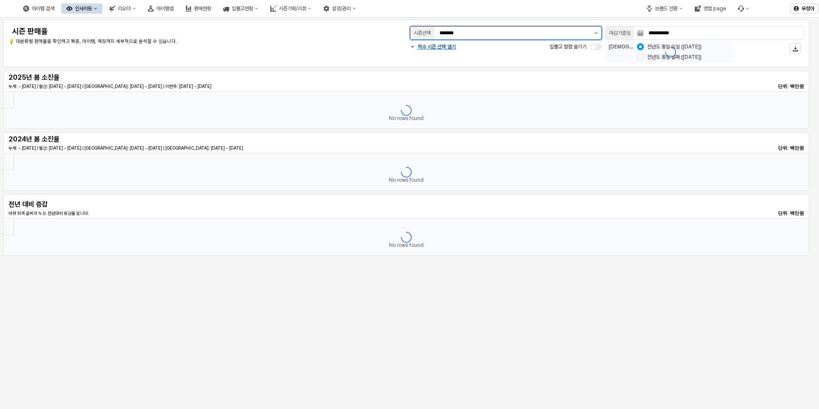
click at [600, 36] on button "제안 사항 표시" at bounding box center [596, 33] width 10 height 13
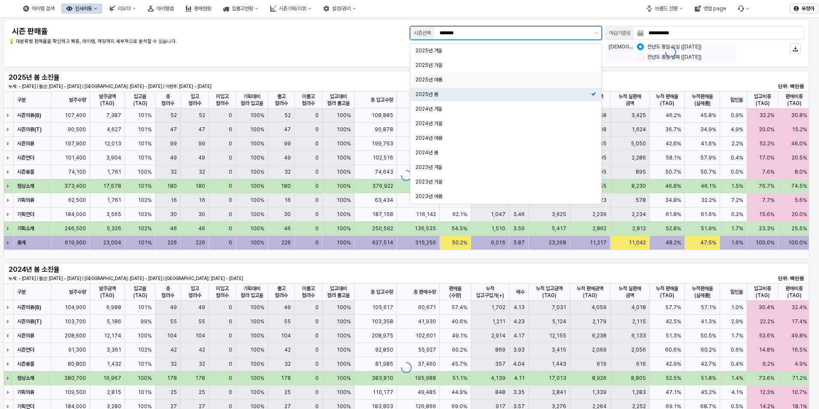
click at [475, 76] on div "2025년 여름" at bounding box center [503, 79] width 176 height 9
type input "********"
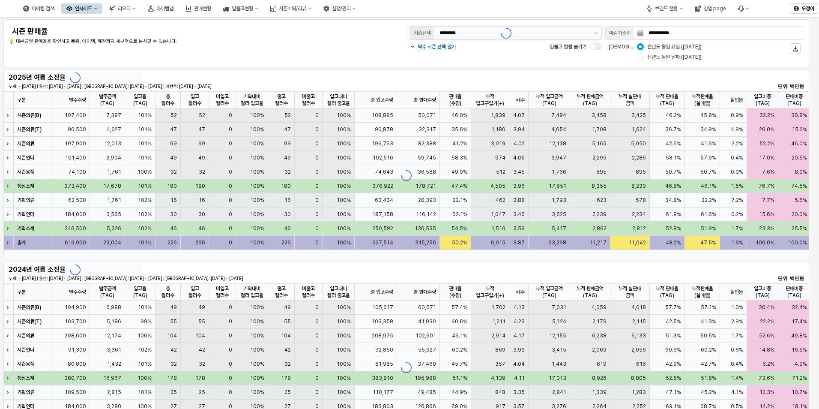
click at [495, 65] on div "**********" at bounding box center [406, 43] width 806 height 48
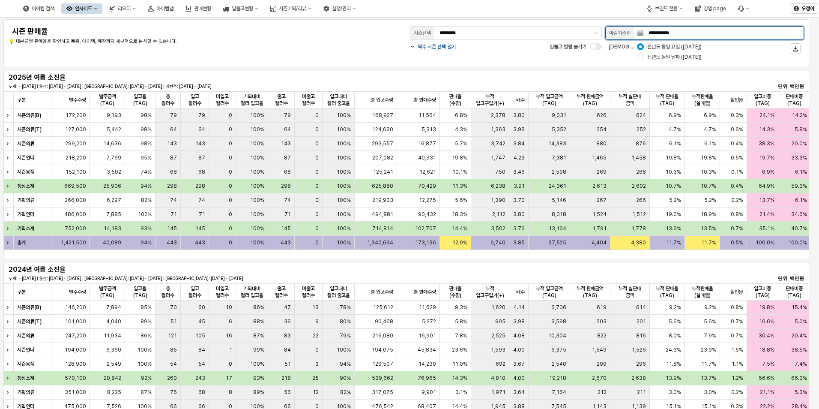
click at [699, 30] on input "**********" at bounding box center [723, 33] width 160 height 13
click at [707, 54] on icon "Next month" at bounding box center [706, 52] width 9 height 9
click at [709, 54] on icon "Next month" at bounding box center [706, 52] width 9 height 9
click at [708, 50] on icon "Next month" at bounding box center [706, 52] width 9 height 9
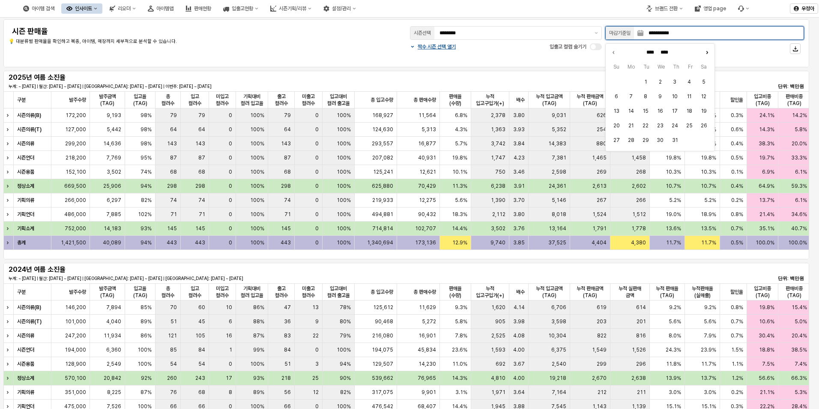
type input "******"
click at [630, 107] on button "11" at bounding box center [630, 110] width 13 height 13
type input "**********"
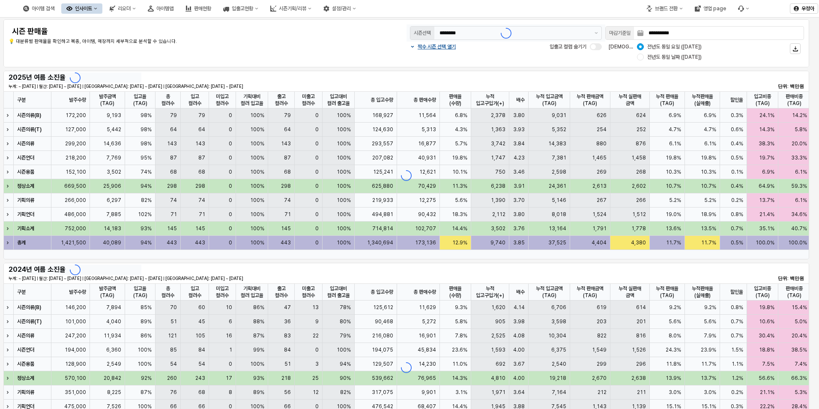
click at [554, 60] on div "**********" at bounding box center [406, 43] width 795 height 38
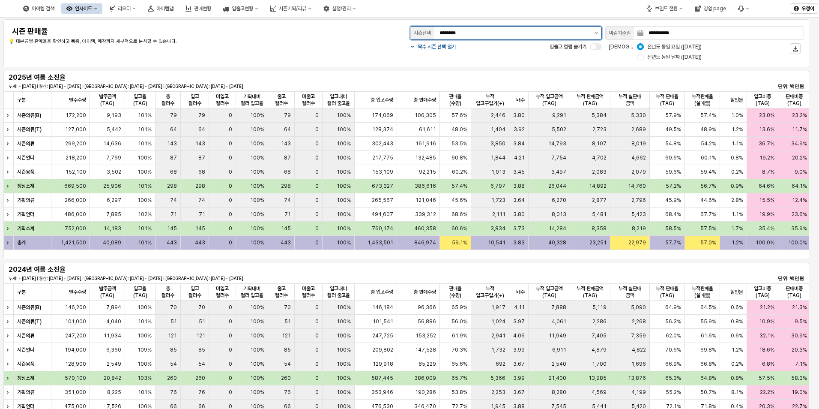
click at [593, 31] on button "제안 사항 표시" at bounding box center [596, 33] width 10 height 13
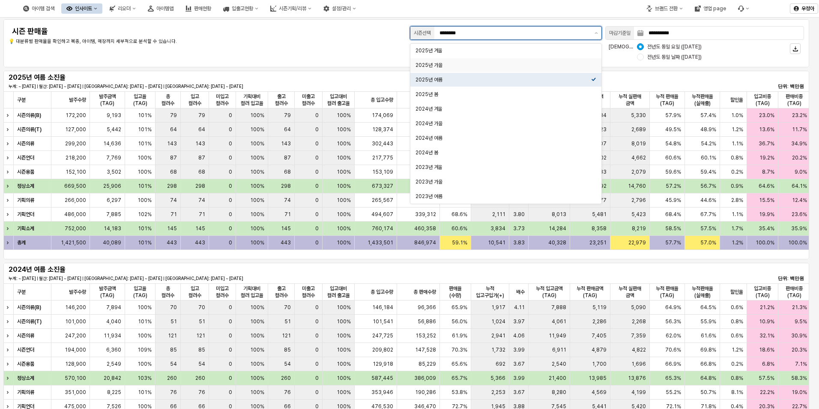
click at [432, 64] on div "2025년 가을" at bounding box center [503, 65] width 176 height 7
type input "********"
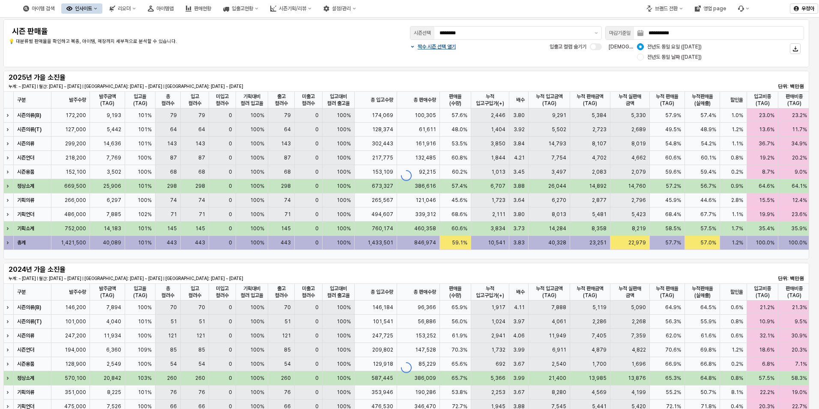
click at [344, 58] on div "**********" at bounding box center [406, 43] width 795 height 38
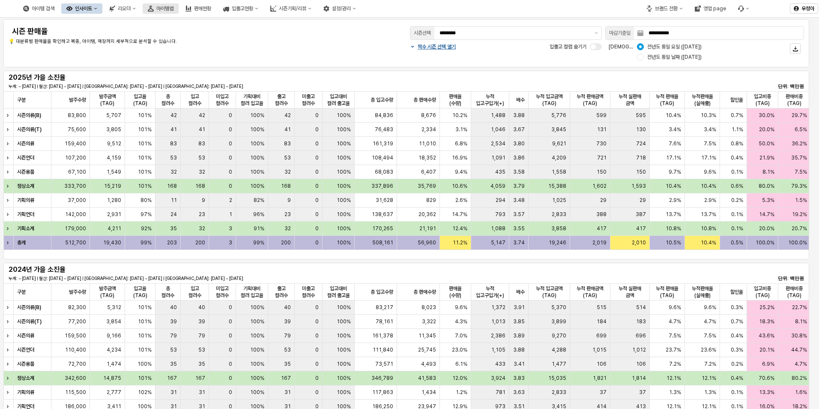
click at [179, 12] on button "아이템맵" at bounding box center [161, 8] width 36 height 10
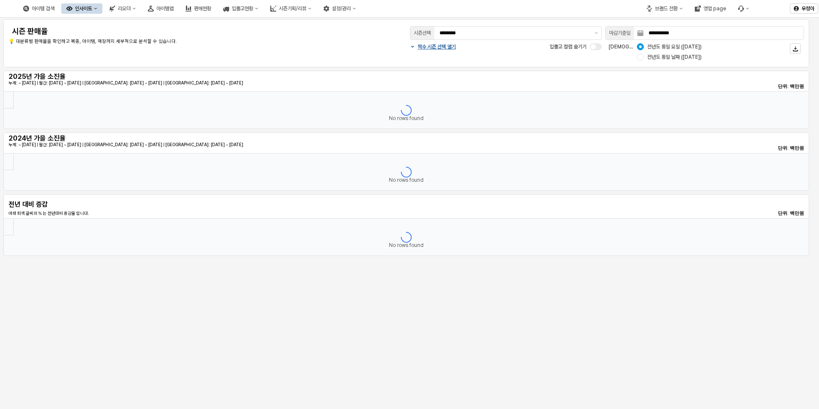
type input "********"
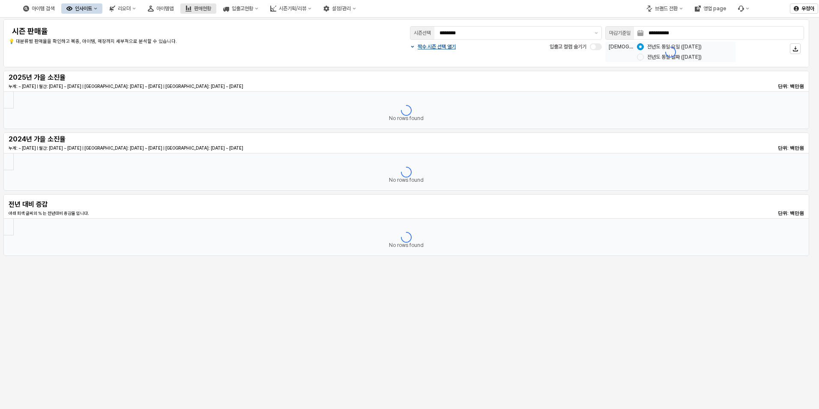
click at [189, 8] on rect "판매현황" at bounding box center [188, 9] width 1 height 3
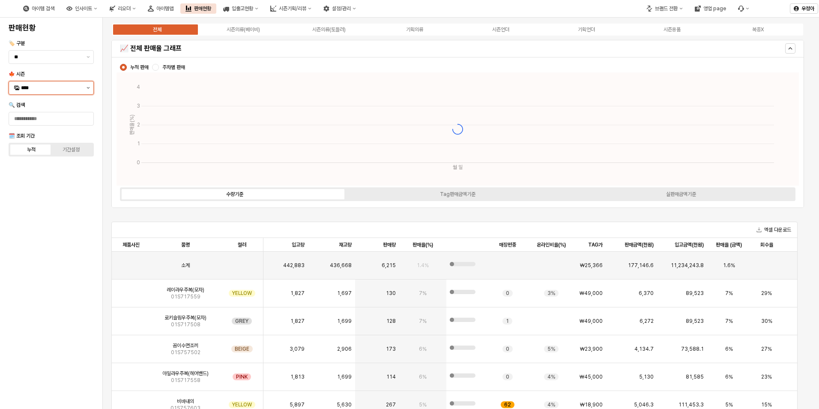
click at [87, 87] on button "제안 사항 표시" at bounding box center [88, 87] width 10 height 13
click at [48, 175] on div "25FA" at bounding box center [52, 178] width 62 height 7
type input "****"
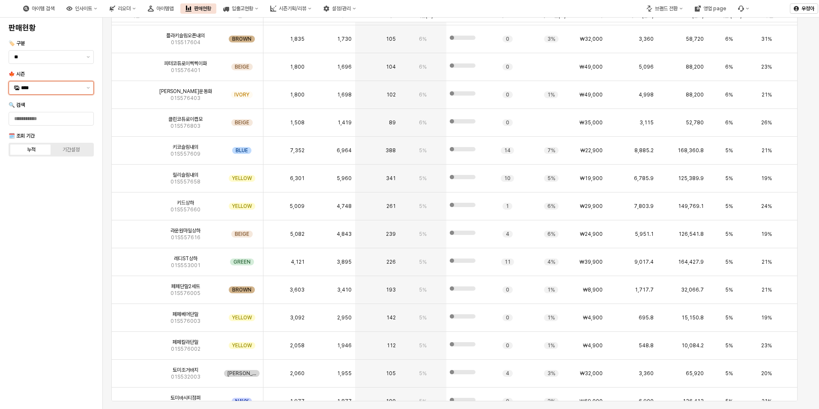
scroll to position [3467, 0]
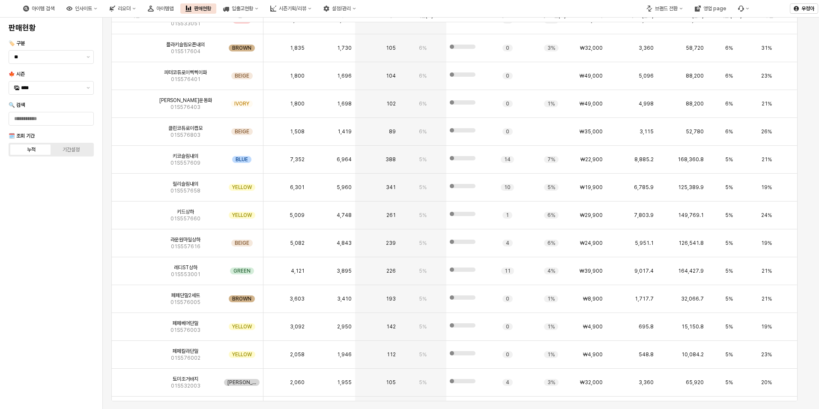
click at [4, 12] on img at bounding box center [4, 8] width 0 height 10
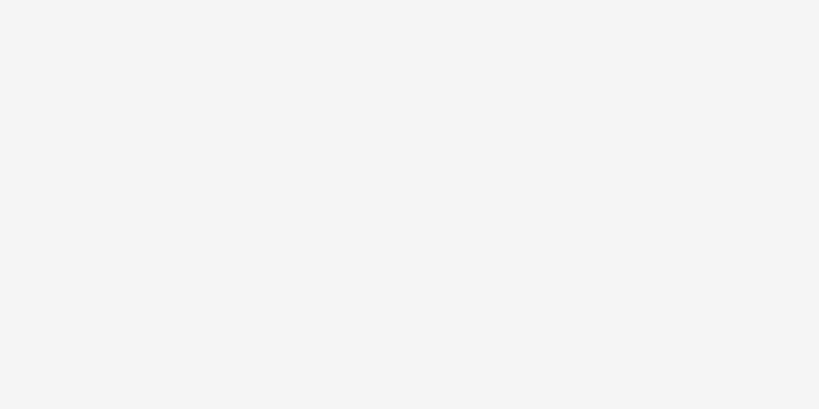
click at [24, 9] on div at bounding box center [409, 204] width 819 height 409
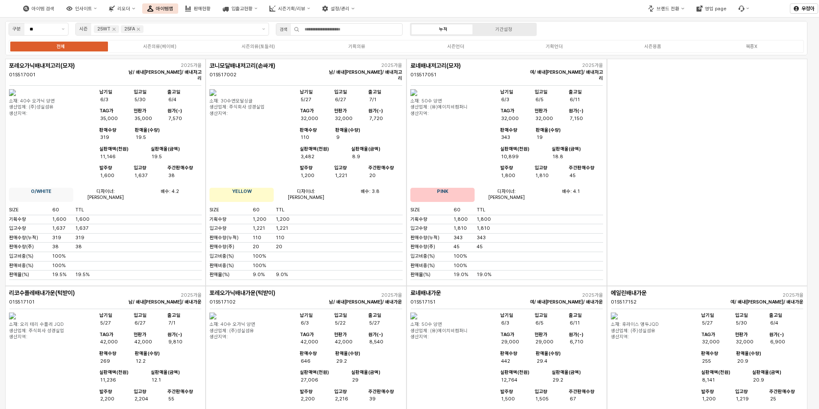
click at [33, 15] on div "아이템 검색 인사이트 리오더 아이템맵 판매현황 입출고현황 시즌기획/리뷰 설정/관리" at bounding box center [307, 9] width 614 height 18
click at [4, 11] on img at bounding box center [4, 8] width 0 height 10
click at [4, 7] on img at bounding box center [4, 8] width 0 height 10
click at [4, 8] on img at bounding box center [4, 8] width 0 height 10
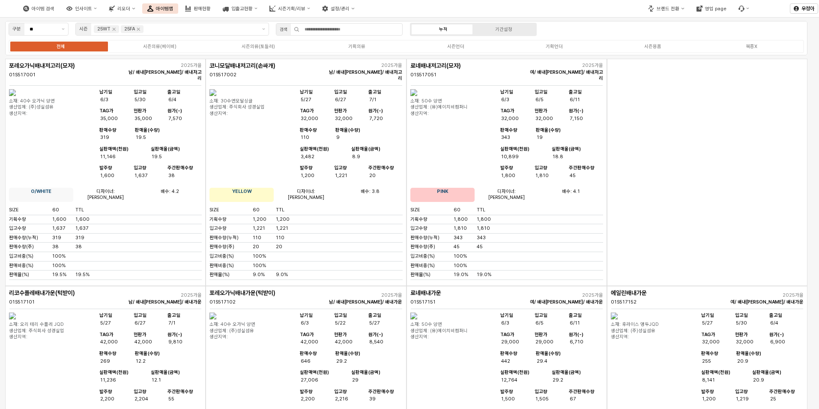
click at [178, 4] on button "아이템맵" at bounding box center [160, 8] width 36 height 10
click at [173, 7] on div "아이템맵" at bounding box center [164, 9] width 17 height 6
click at [173, 8] on div "아이템맵" at bounding box center [164, 9] width 17 height 6
click at [4, 12] on img at bounding box center [4, 8] width 0 height 10
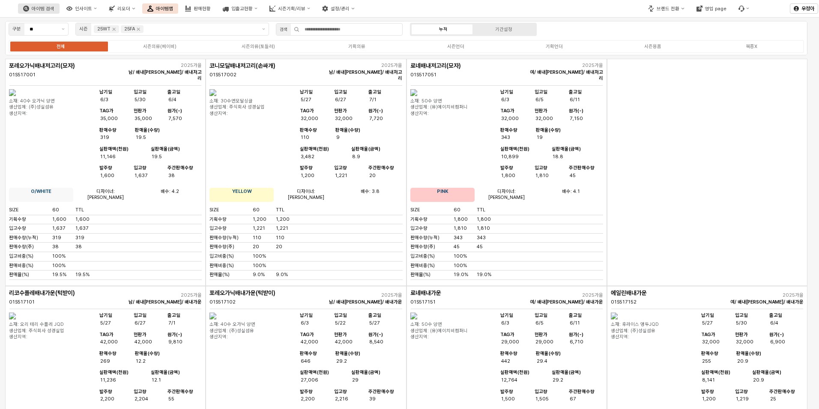
click at [54, 10] on div "아이템 검색" at bounding box center [43, 9] width 23 height 6
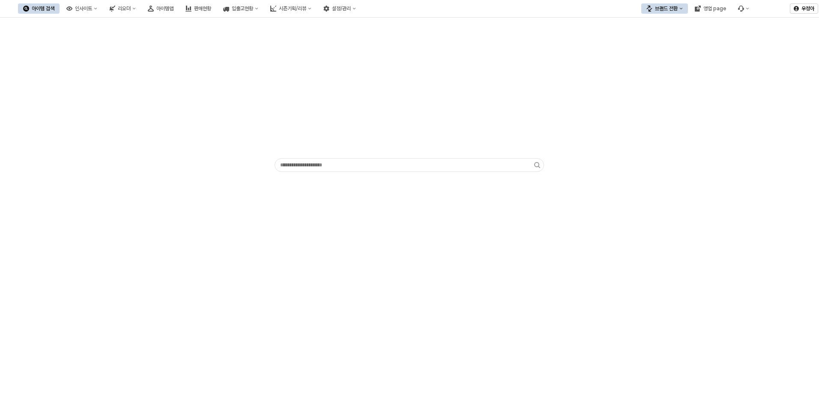
click at [4, 8] on img at bounding box center [4, 8] width 0 height 10
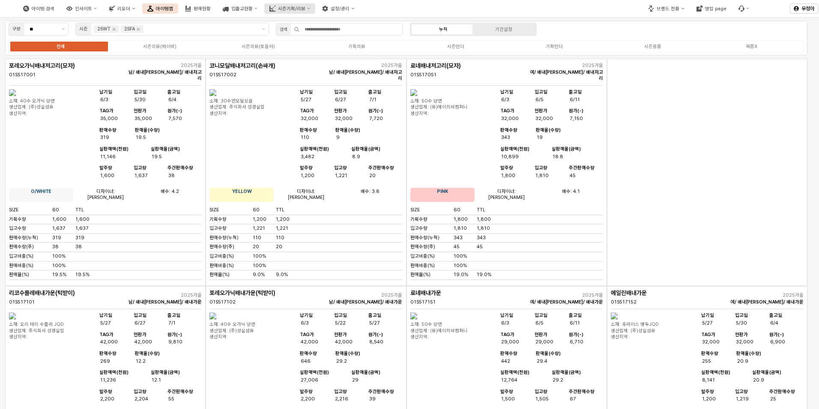
click at [305, 9] on div "시즌기획/리뷰" at bounding box center [291, 9] width 27 height 6
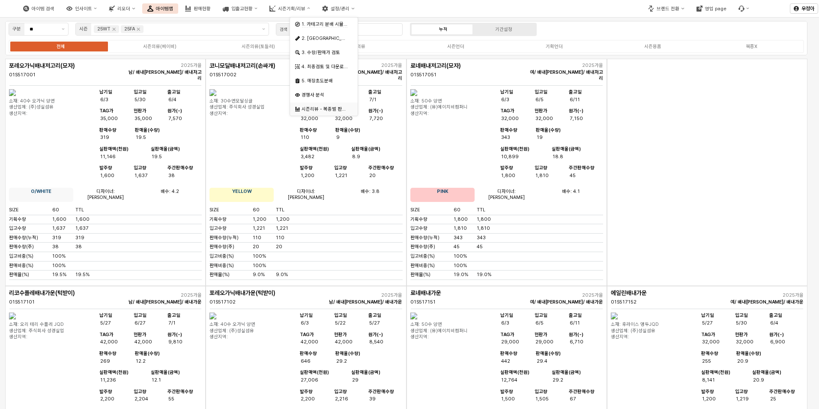
click at [329, 112] on div "시즌리뷰 - 복종별 판매율 비교" at bounding box center [324, 109] width 47 height 6
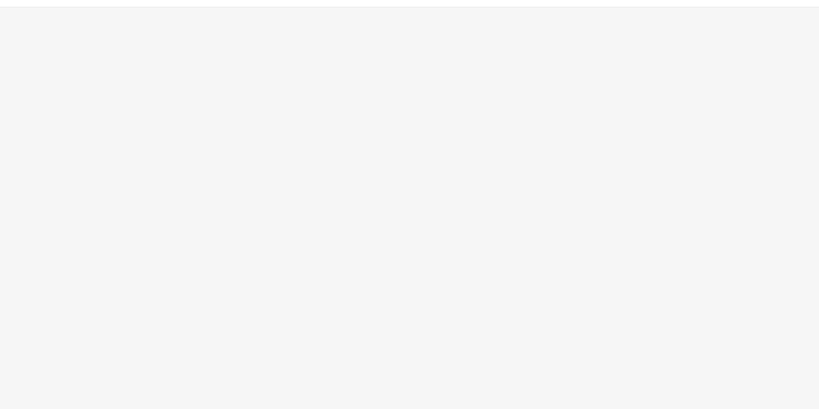
click at [333, 112] on div "App Frame" at bounding box center [409, 207] width 819 height 401
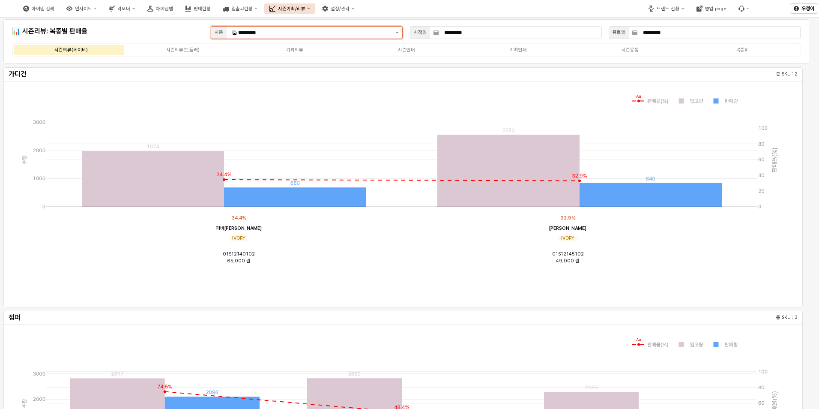
click at [397, 29] on button "제안 사항 표시" at bounding box center [397, 33] width 10 height 12
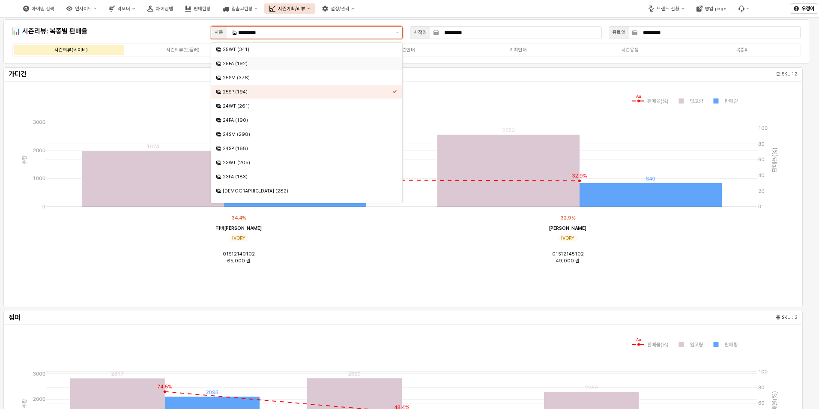
click at [305, 67] on div "25FA (192)" at bounding box center [304, 64] width 176 height 8
type input "**********"
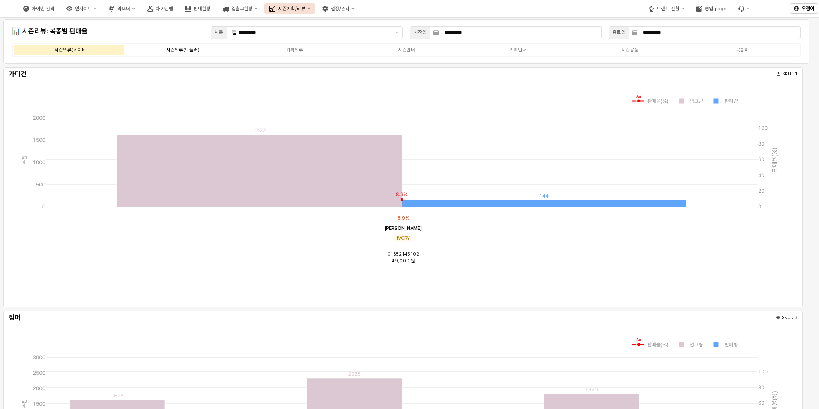
click at [186, 51] on div "시즌의류(토들러)" at bounding box center [182, 50] width 33 height 6
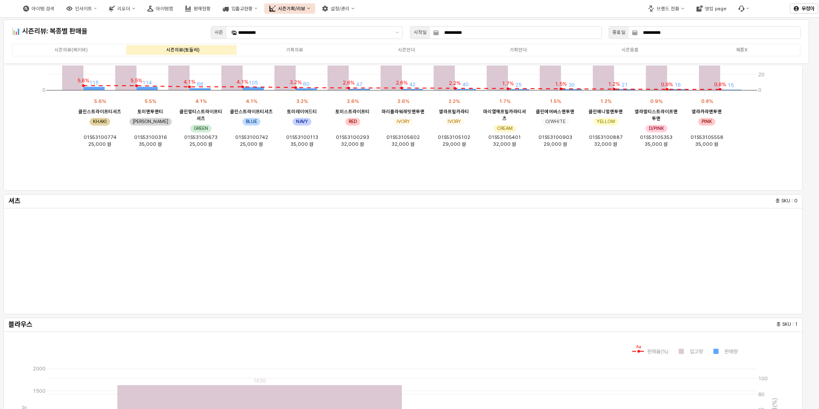
scroll to position [899, 0]
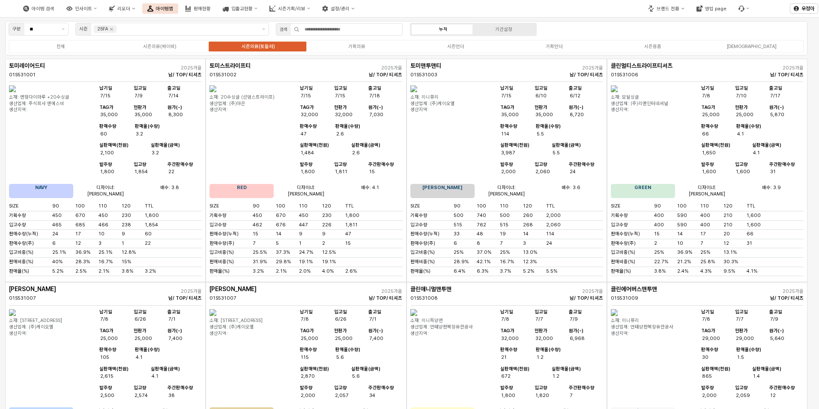
scroll to position [557, 0]
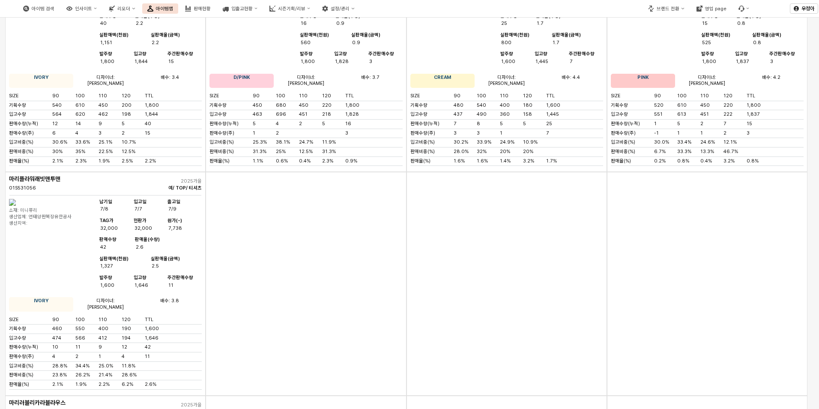
click at [4, 12] on img at bounding box center [4, 8] width 0 height 10
click at [4, 7] on img at bounding box center [4, 8] width 0 height 10
click at [102, 12] on button "인사이트" at bounding box center [81, 8] width 41 height 10
click at [119, 25] on div "주간 Best & Worst" at bounding box center [126, 24] width 46 height 6
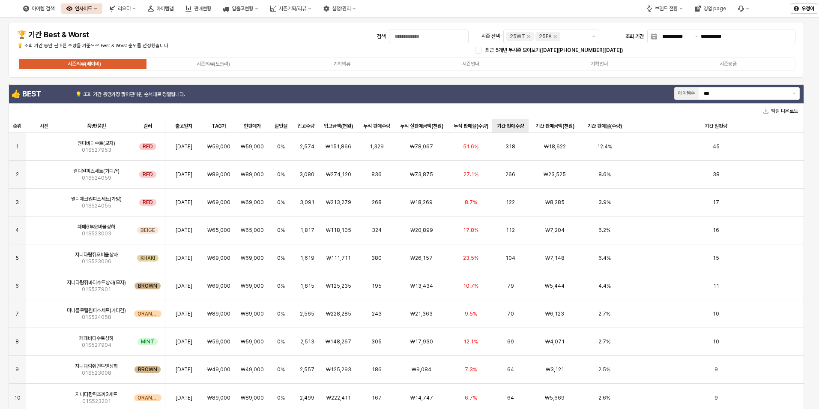
click at [511, 123] on div "기간 판매수량 기간 판매수량" at bounding box center [510, 126] width 36 height 14
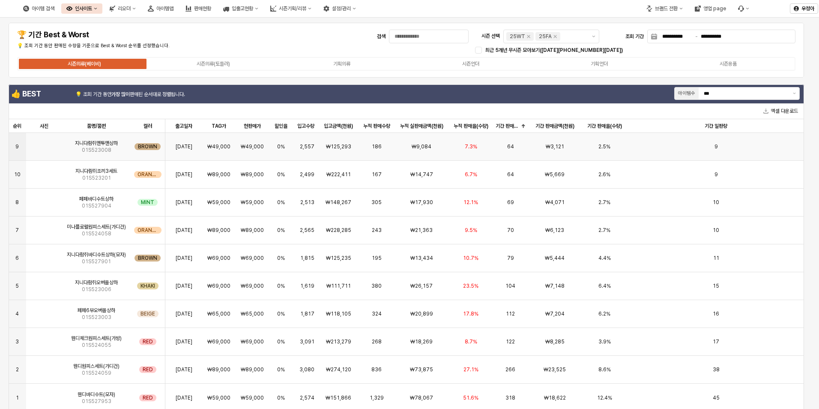
click at [466, 134] on div "7.3%" at bounding box center [470, 147] width 43 height 28
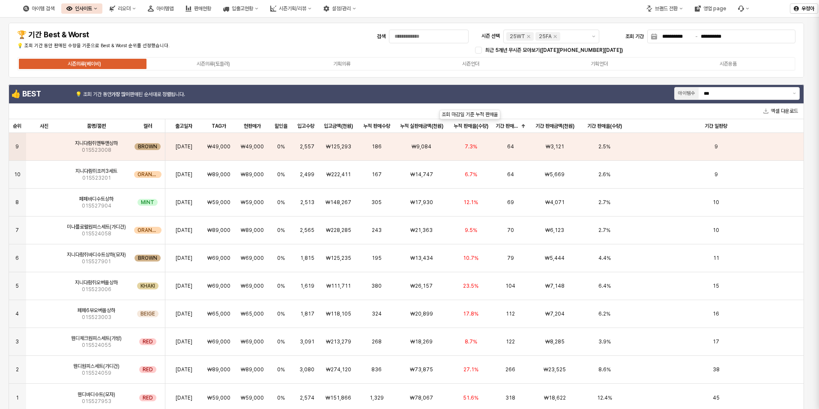
click at [470, 124] on div "누적 판매율(수량) 누적 판매율(수량)" at bounding box center [470, 126] width 43 height 14
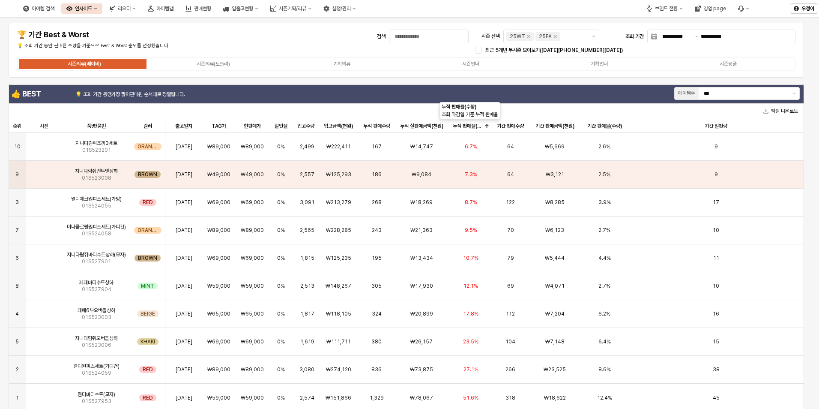
click at [470, 124] on div "누적 판매율(수량) 누적 판매율(수량)" at bounding box center [470, 126] width 43 height 14
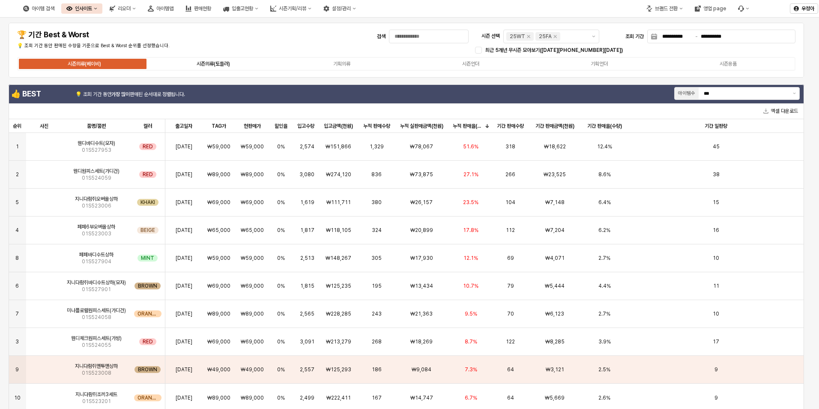
click at [222, 63] on div "시즌의류(토들러)" at bounding box center [213, 64] width 33 height 6
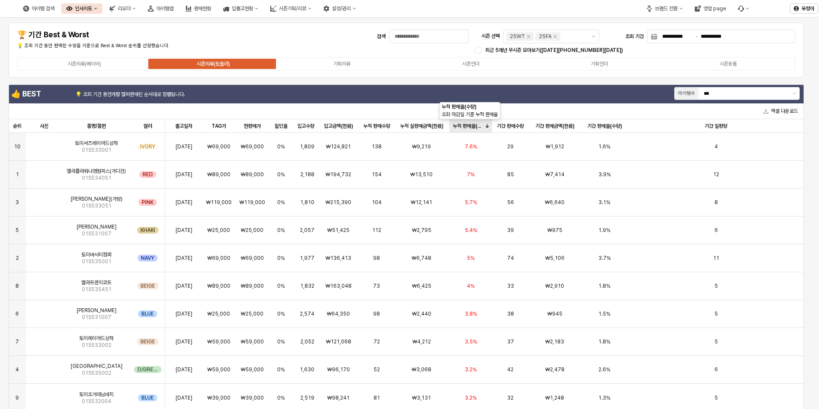
click at [465, 124] on div "누적 판매율(수량) 누적 판매율(수량)" at bounding box center [470, 126] width 43 height 14
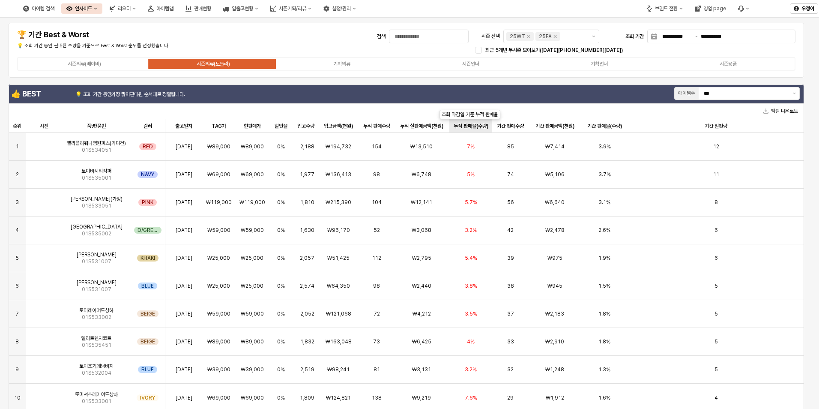
click at [465, 124] on div "누적 판매율(수량) 누적 판매율(수량)" at bounding box center [470, 126] width 43 height 14
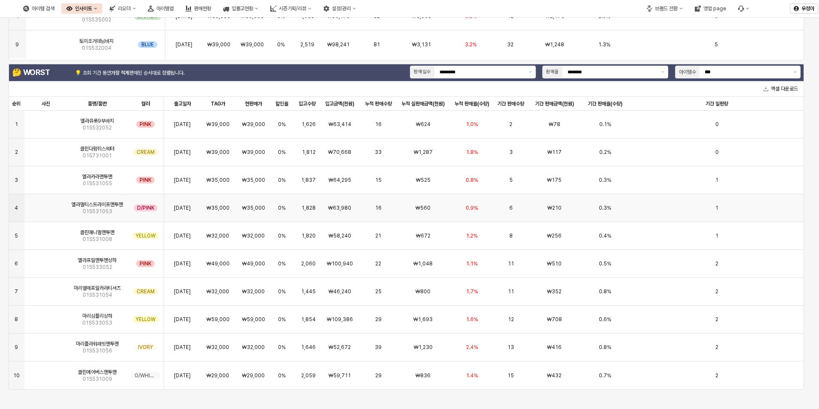
scroll to position [364, 0]
